Goal: Information Seeking & Learning: Learn about a topic

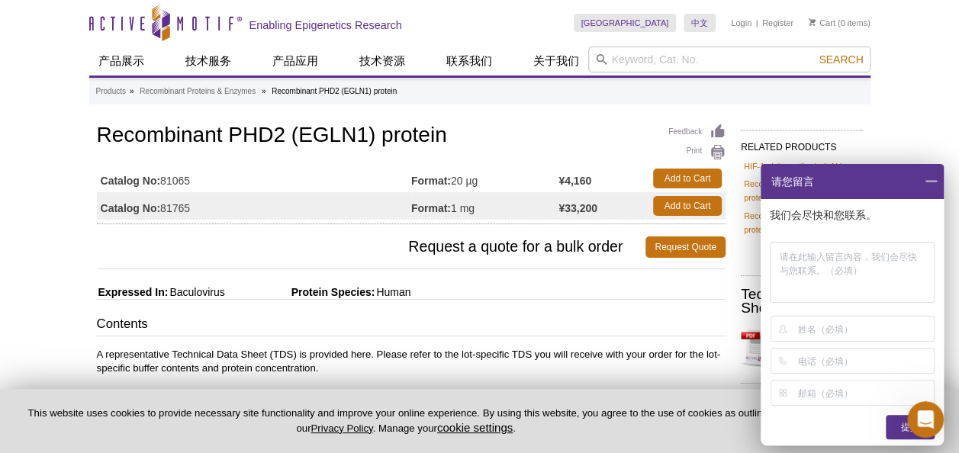
click at [510, 136] on h1 "Recombinant PHD2 (EGLN1) protein" at bounding box center [411, 137] width 629 height 26
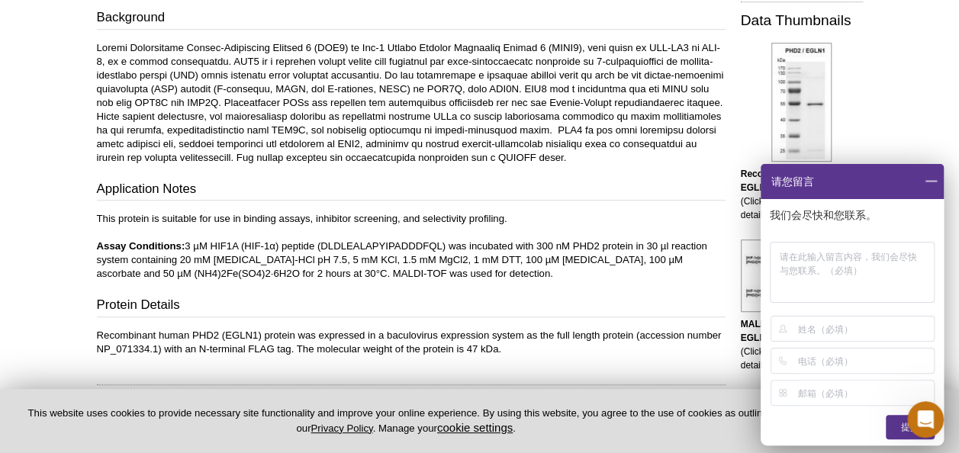
scroll to position [305, 0]
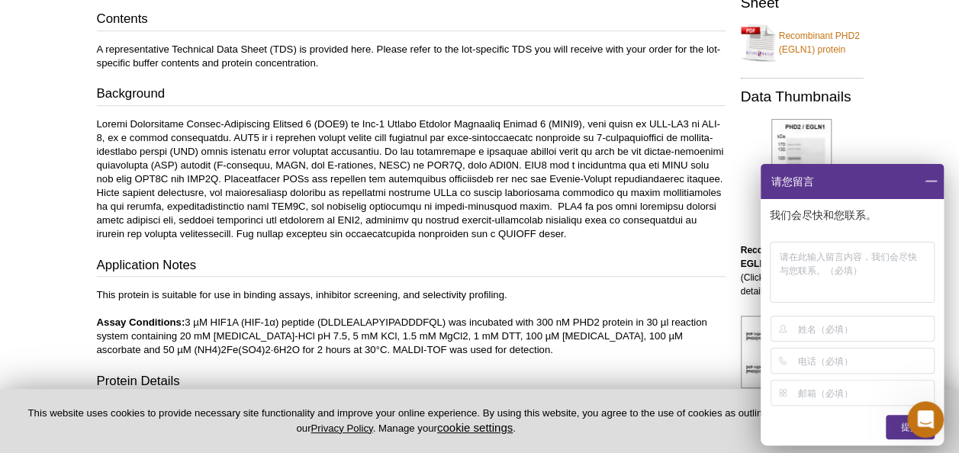
click at [414, 252] on div "Contents A representative Technical Data Sheet (TDS) is provided here. Please r…" at bounding box center [411, 221] width 629 height 422
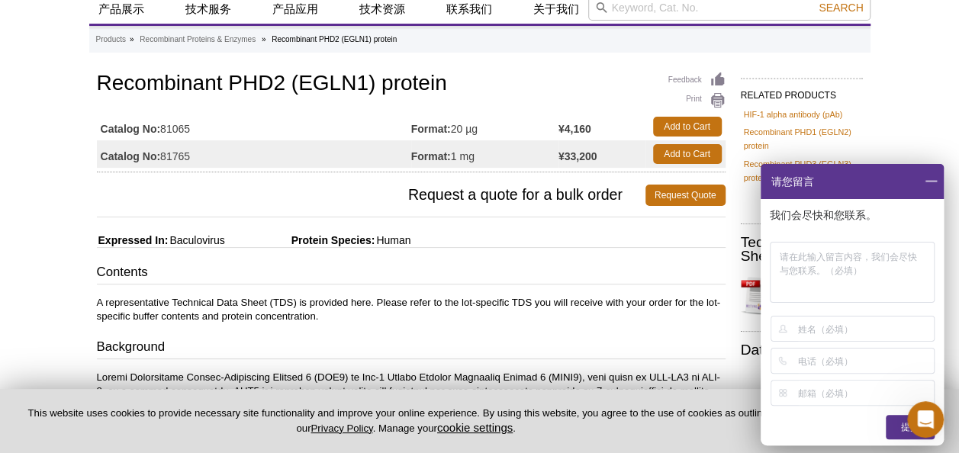
scroll to position [0, 0]
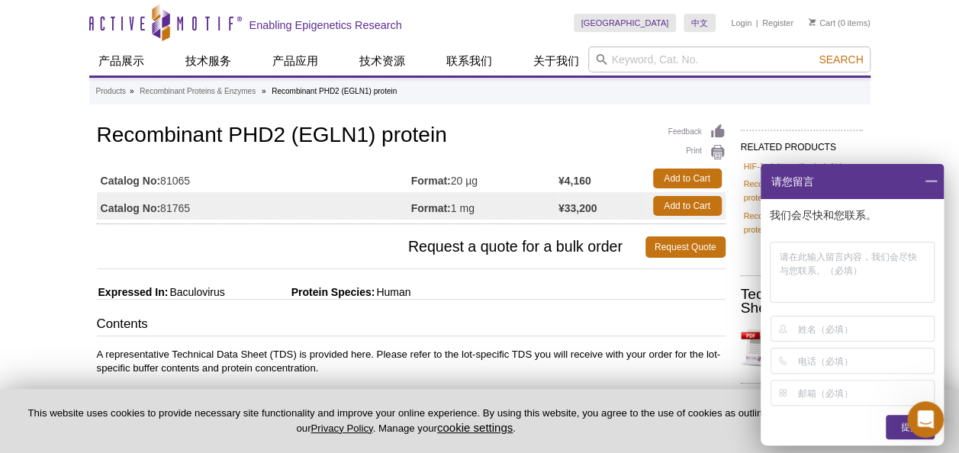
drag, startPoint x: 933, startPoint y: 182, endPoint x: 924, endPoint y: 182, distance: 9.2
click at [933, 182] on span at bounding box center [931, 181] width 26 height 35
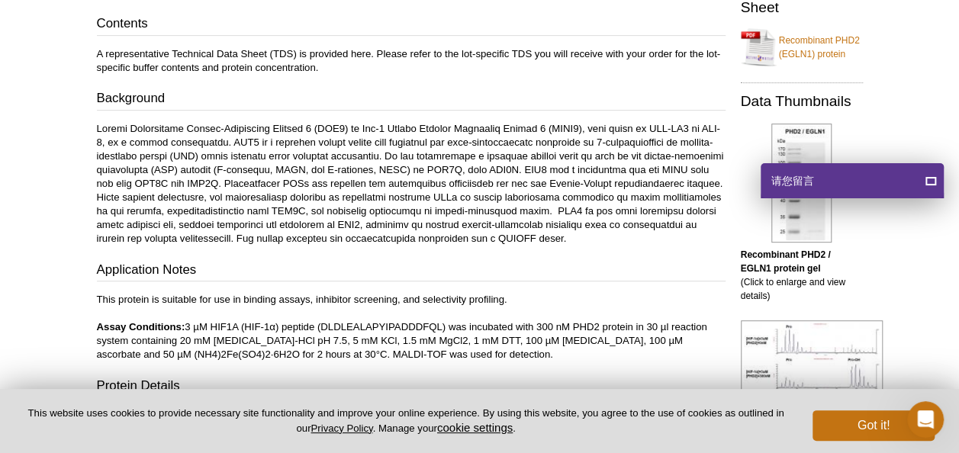
scroll to position [305, 0]
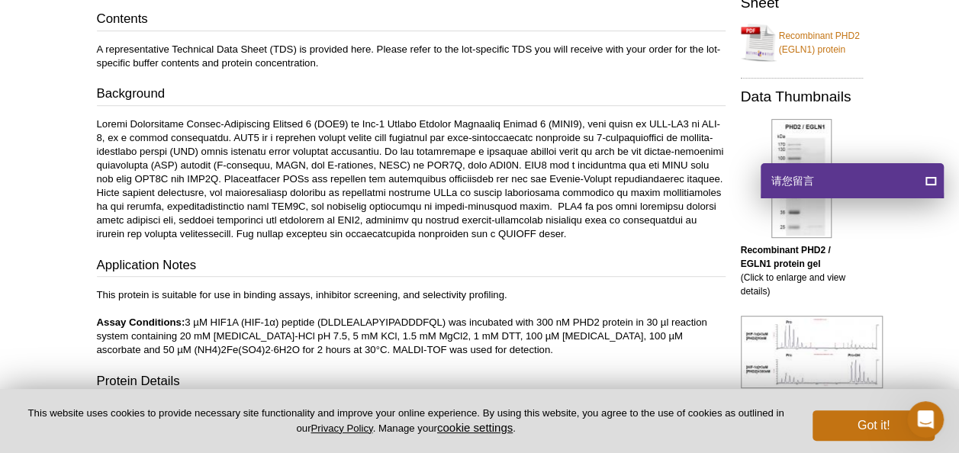
click at [313, 179] on p at bounding box center [411, 180] width 629 height 124
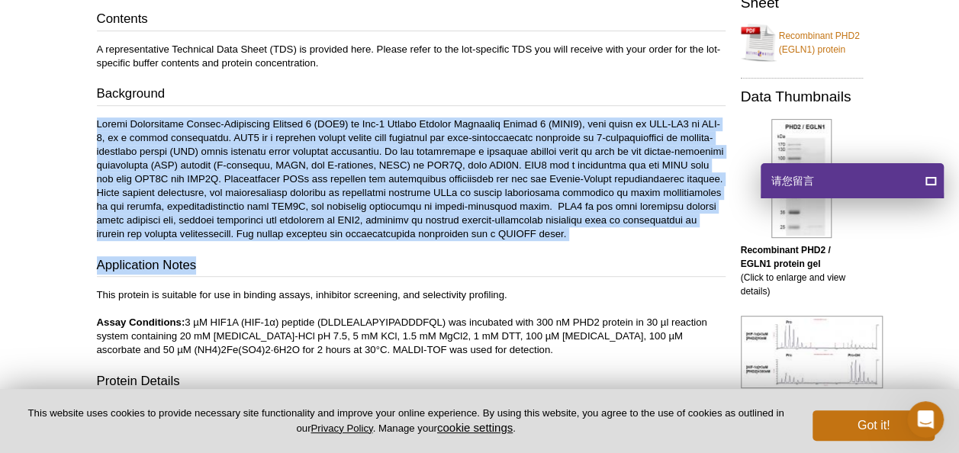
drag, startPoint x: 99, startPoint y: 124, endPoint x: 612, endPoint y: 256, distance: 529.6
click at [612, 256] on div "Contents A representative Technical Data Sheet (TDS) is provided here. Please r…" at bounding box center [411, 221] width 629 height 422
drag, startPoint x: 612, startPoint y: 256, endPoint x: 415, endPoint y: 281, distance: 198.4
click at [445, 256] on h3 "Application Notes" at bounding box center [411, 266] width 629 height 21
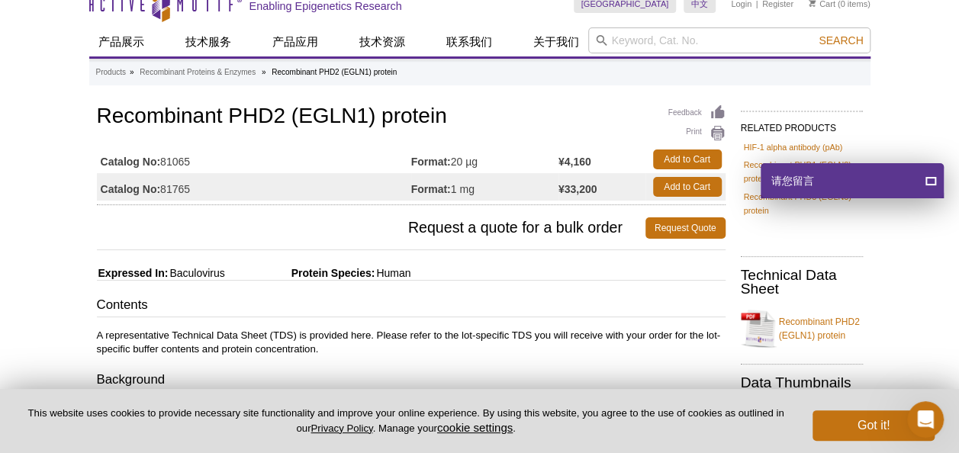
scroll to position [0, 0]
